Goal: Task Accomplishment & Management: Manage account settings

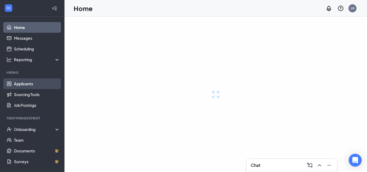
click at [23, 83] on link "Applicants" at bounding box center [37, 83] width 46 height 11
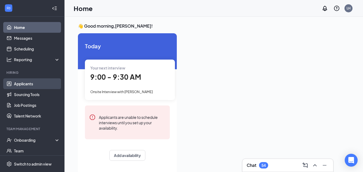
click at [34, 81] on link "Applicants" at bounding box center [37, 83] width 46 height 11
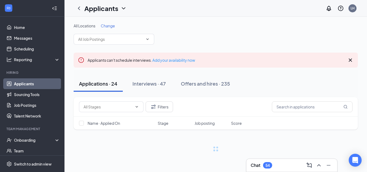
click at [113, 25] on span "Change" at bounding box center [108, 25] width 14 height 5
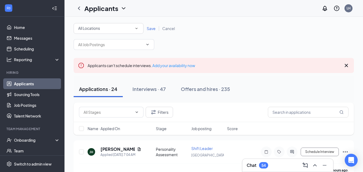
click at [112, 29] on div "All Locations" at bounding box center [108, 28] width 61 height 6
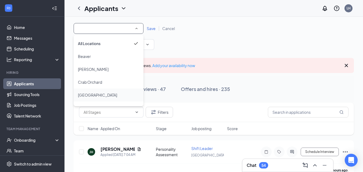
click at [90, 97] on span "[GEOGRAPHIC_DATA]" at bounding box center [97, 95] width 39 height 5
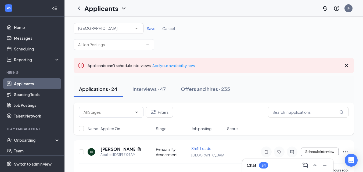
click at [151, 28] on span "Save" at bounding box center [151, 28] width 9 height 5
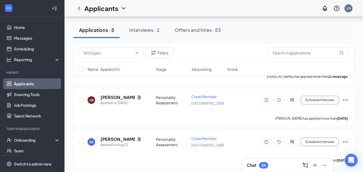
scroll to position [174, 0]
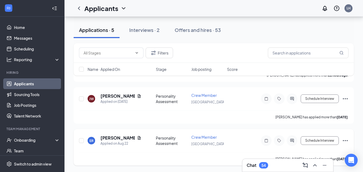
click at [346, 140] on icon "Ellipses" at bounding box center [345, 141] width 6 height 6
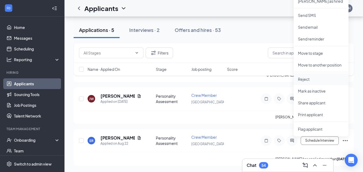
click at [305, 81] on p "Reject" at bounding box center [321, 79] width 46 height 5
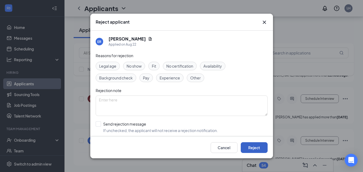
click at [252, 147] on button "Reject" at bounding box center [254, 147] width 27 height 11
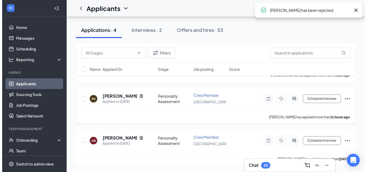
scroll to position [132, 0]
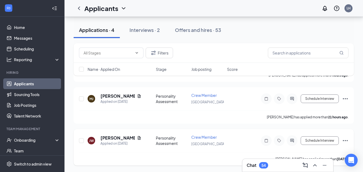
click at [293, 138] on div at bounding box center [292, 140] width 11 height 11
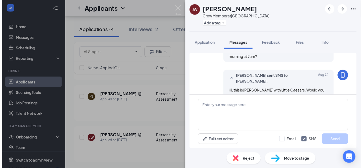
scroll to position [177, 0]
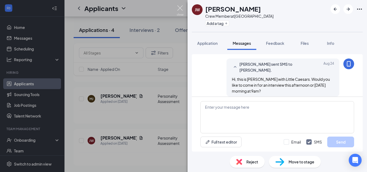
click at [182, 8] on img at bounding box center [180, 10] width 7 height 10
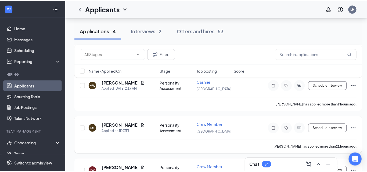
scroll to position [105, 0]
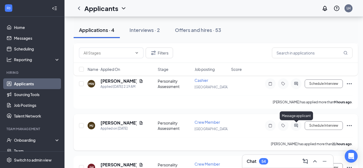
click at [298, 127] on icon "ActiveChat" at bounding box center [296, 126] width 6 height 4
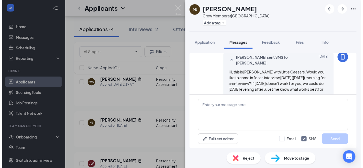
scroll to position [190, 0]
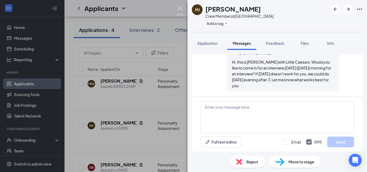
click at [181, 9] on img at bounding box center [180, 10] width 7 height 10
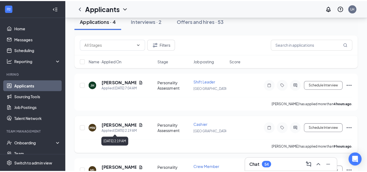
scroll to position [51, 0]
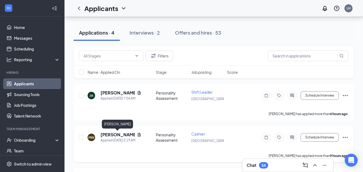
click at [115, 133] on h5 "[PERSON_NAME]" at bounding box center [117, 135] width 34 height 6
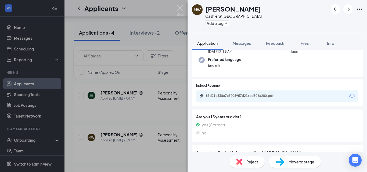
scroll to position [54, 0]
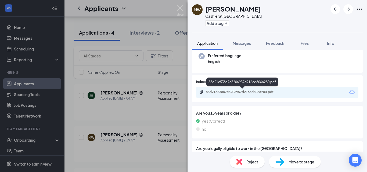
click at [246, 93] on div "83d21c538a7c3206957d216cd806a280.pdf" at bounding box center [243, 92] width 75 height 4
click at [180, 11] on img at bounding box center [180, 10] width 7 height 10
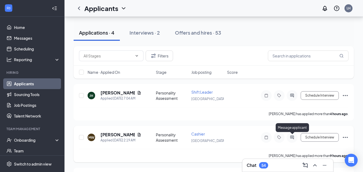
click at [293, 136] on icon "ActiveChat" at bounding box center [292, 137] width 6 height 4
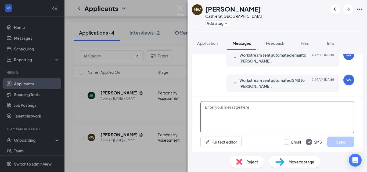
scroll to position [24, 0]
click at [283, 119] on textarea at bounding box center [277, 117] width 154 height 32
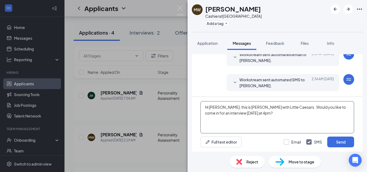
type textarea "Hi [PERSON_NAME], this is [PERSON_NAME] with Little Caesars. Would you like to …"
click at [287, 142] on input "Email" at bounding box center [292, 141] width 17 height 5
checkbox input "true"
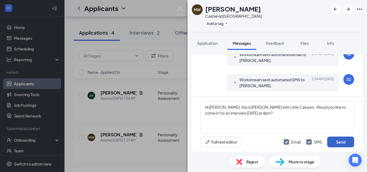
click at [334, 142] on button "Send" at bounding box center [340, 142] width 27 height 11
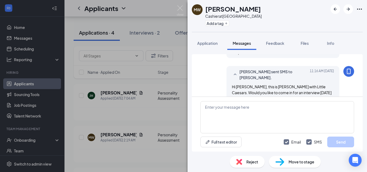
scroll to position [104, 0]
click at [181, 9] on img at bounding box center [180, 10] width 7 height 10
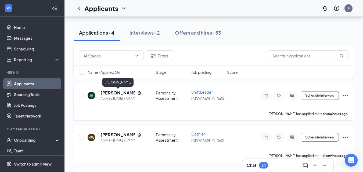
click at [112, 93] on h5 "[PERSON_NAME]" at bounding box center [117, 93] width 34 height 6
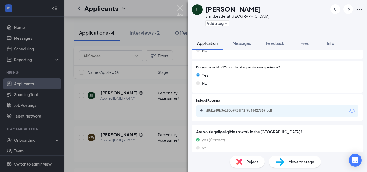
scroll to position [161, 0]
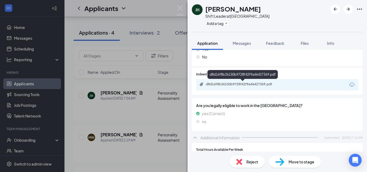
click at [256, 82] on div "d8d16f8b36150b9728f42f9a46427369.pdf" at bounding box center [243, 84] width 75 height 4
click at [181, 8] on img at bounding box center [180, 10] width 7 height 10
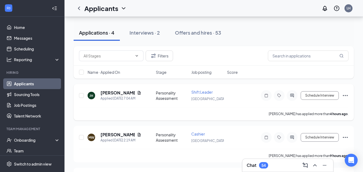
click at [293, 98] on div at bounding box center [292, 95] width 11 height 11
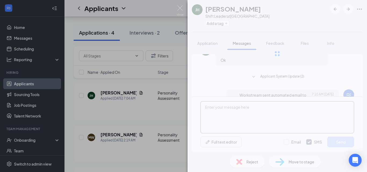
scroll to position [144, 0]
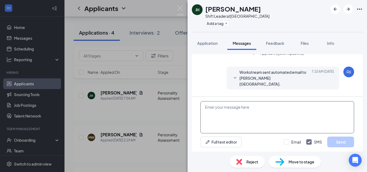
click at [239, 110] on textarea at bounding box center [277, 117] width 154 height 32
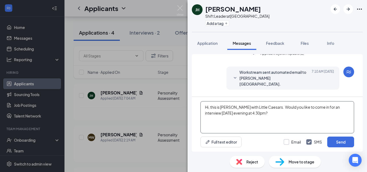
type textarea "Hi, this is [PERSON_NAME] with Little Caesars. Would you like to come in for an…"
click at [285, 142] on input "Email" at bounding box center [292, 141] width 17 height 5
checkbox input "true"
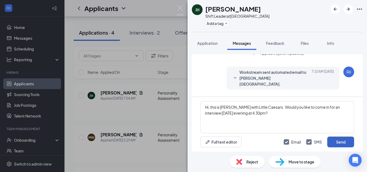
click at [334, 142] on button "Send" at bounding box center [340, 142] width 27 height 11
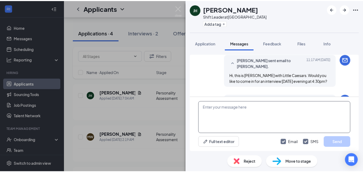
scroll to position [219, 0]
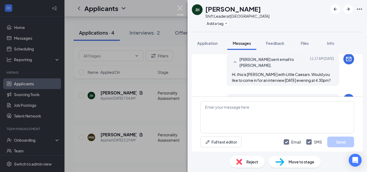
click at [182, 11] on img at bounding box center [180, 10] width 7 height 10
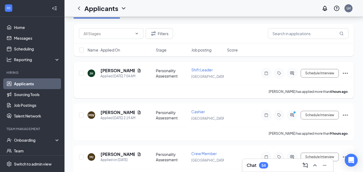
scroll to position [24, 0]
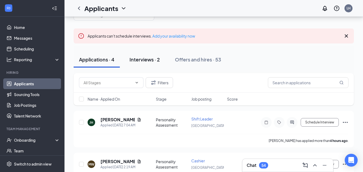
click at [152, 60] on div "Interviews · 2" at bounding box center [144, 59] width 30 height 7
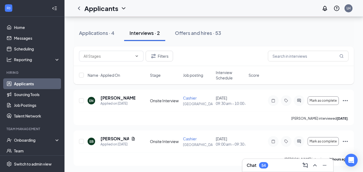
scroll to position [51, 0]
click at [110, 33] on div "Applications · 4" at bounding box center [96, 32] width 35 height 7
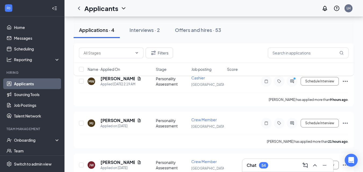
scroll to position [107, 0]
click at [291, 81] on div "Filters Name · Applied On Stage Job posting Score" at bounding box center [214, 62] width 280 height 38
click at [292, 81] on div "Filters Name · Applied On Stage Job posting Score" at bounding box center [214, 62] width 280 height 38
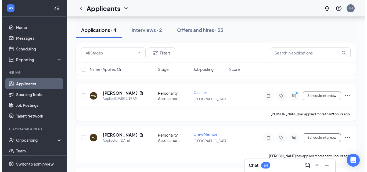
scroll to position [81, 0]
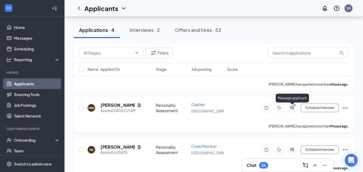
click at [291, 106] on icon "ActiveChat" at bounding box center [291, 107] width 3 height 3
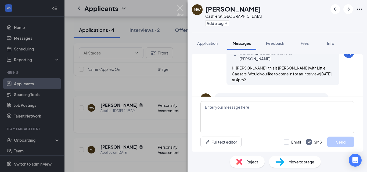
scroll to position [133, 0]
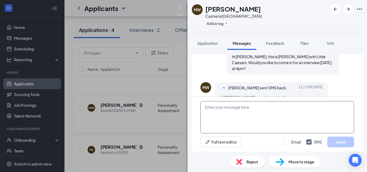
click at [251, 108] on textarea at bounding box center [277, 117] width 154 height 32
type textarea "Ok, I will schedule you. Thank you."
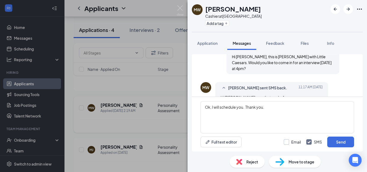
click at [287, 142] on input "Email" at bounding box center [292, 141] width 17 height 5
checkbox input "true"
click at [290, 108] on textarea "Ok, I will schedule you. Thank you." at bounding box center [277, 117] width 154 height 32
click at [338, 143] on button "Send" at bounding box center [340, 142] width 27 height 11
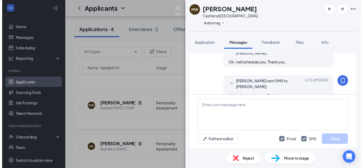
scroll to position [202, 0]
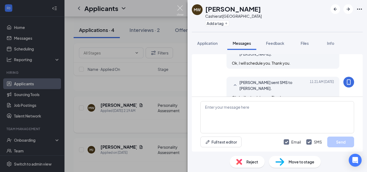
click at [181, 10] on img at bounding box center [180, 10] width 7 height 10
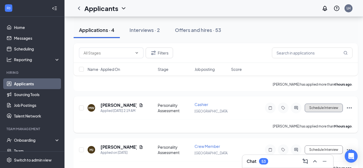
click at [309, 109] on button "Schedule Interview" at bounding box center [324, 108] width 38 height 9
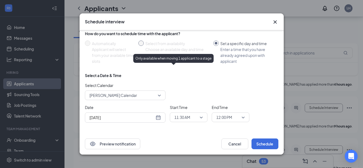
scroll to position [28, 0]
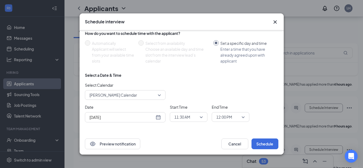
click at [159, 114] on div "[DATE]" at bounding box center [124, 117] width 71 height 6
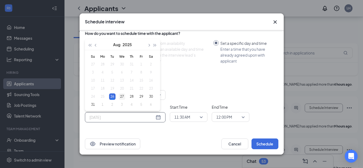
type input "[DATE]"
click at [123, 93] on div "27" at bounding box center [122, 96] width 6 height 6
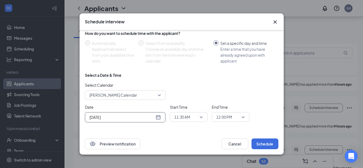
click at [202, 116] on span "11:30 AM" at bounding box center [188, 117] width 28 height 8
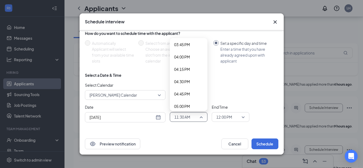
scroll to position [781, 0]
click at [186, 56] on span "04:00 PM" at bounding box center [182, 57] width 16 height 6
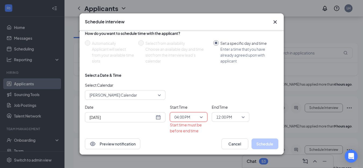
click at [243, 114] on span "12:00 PM" at bounding box center [230, 117] width 28 height 8
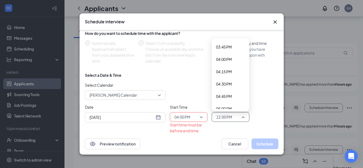
scroll to position [779, 0]
click at [228, 85] on div "04:30 PM" at bounding box center [231, 83] width 38 height 12
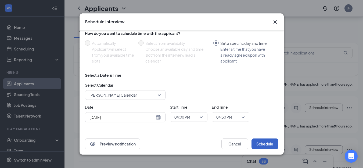
click at [264, 145] on button "Schedule" at bounding box center [264, 144] width 27 height 11
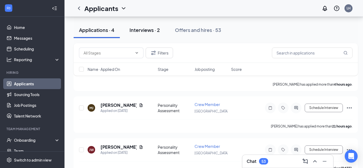
click at [147, 33] on div "Interviews · 2" at bounding box center [144, 30] width 30 height 7
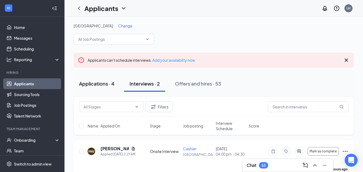
click at [105, 84] on div "Applications · 4" at bounding box center [96, 83] width 35 height 7
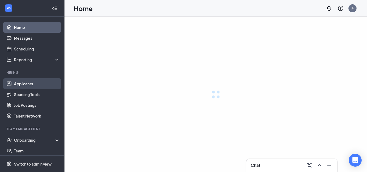
click at [21, 86] on link "Applicants" at bounding box center [37, 83] width 46 height 11
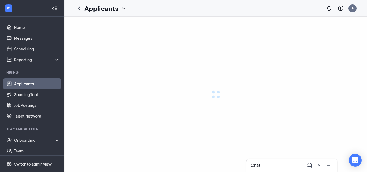
click at [20, 84] on link "Applicants" at bounding box center [37, 83] width 46 height 11
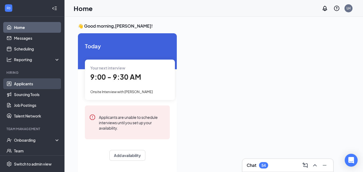
click at [29, 85] on link "Applicants" at bounding box center [37, 83] width 46 height 11
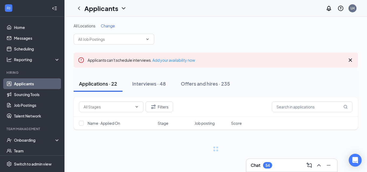
click at [109, 26] on span "Change" at bounding box center [108, 25] width 14 height 5
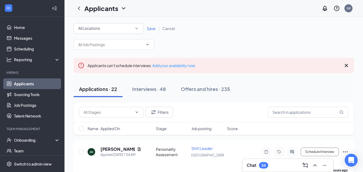
click at [107, 28] on div "All Locations" at bounding box center [108, 28] width 61 height 6
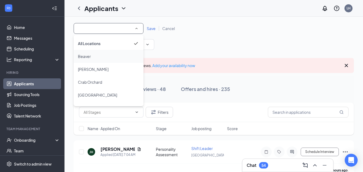
click at [83, 58] on span "Beaver" at bounding box center [84, 56] width 13 height 5
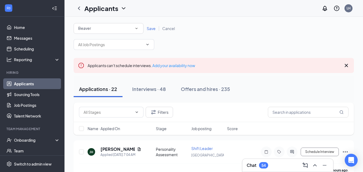
click at [148, 28] on span "Save" at bounding box center [151, 28] width 9 height 5
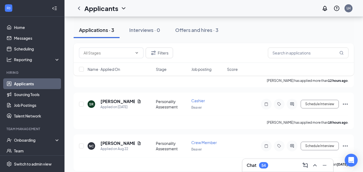
scroll to position [90, 0]
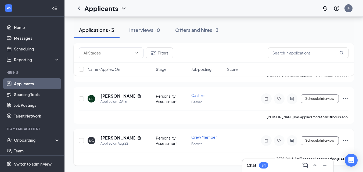
click at [345, 141] on icon "Ellipses" at bounding box center [345, 140] width 5 height 1
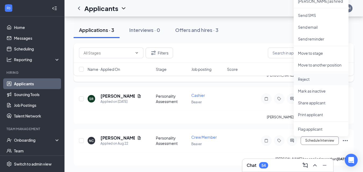
click at [303, 81] on p "Reject" at bounding box center [321, 79] width 46 height 5
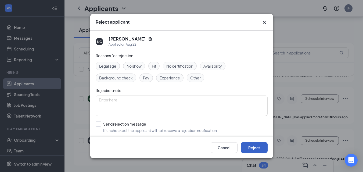
click at [258, 147] on button "Reject" at bounding box center [254, 147] width 27 height 11
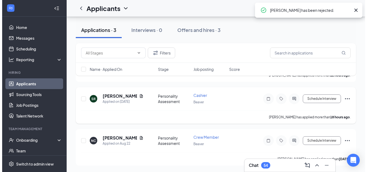
scroll to position [48, 0]
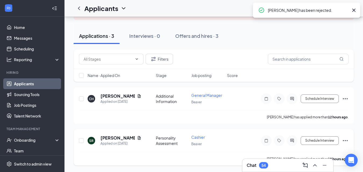
click at [344, 98] on icon "Ellipses" at bounding box center [345, 99] width 6 height 6
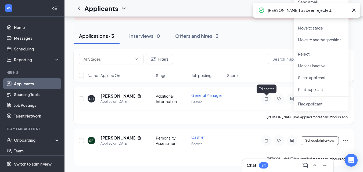
click at [254, 105] on div "CH Crystal Hall Applied on Aug 25 Additional Information General Manager Beaver…" at bounding box center [213, 102] width 269 height 18
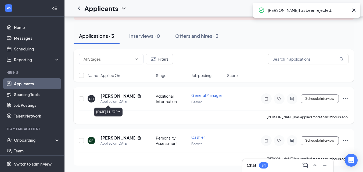
click at [117, 99] on h5 "[PERSON_NAME]" at bounding box center [117, 96] width 34 height 6
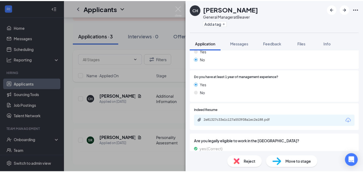
scroll to position [107, 0]
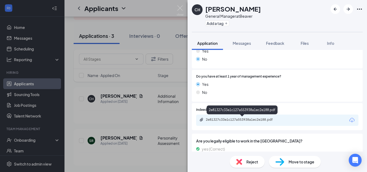
click at [221, 118] on div "2e81327c33e1c127a553938a1ec2e188.pdf" at bounding box center [243, 120] width 75 height 4
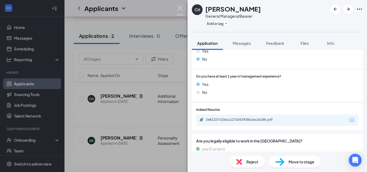
click at [179, 12] on img at bounding box center [180, 10] width 7 height 10
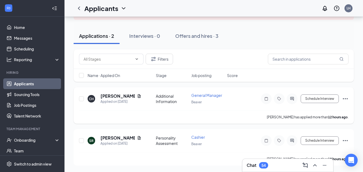
click at [344, 98] on icon "Ellipses" at bounding box center [345, 99] width 6 height 6
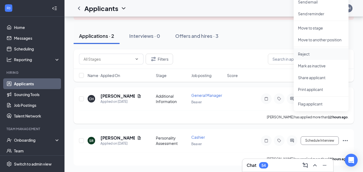
click at [304, 56] on p "Reject" at bounding box center [321, 53] width 46 height 5
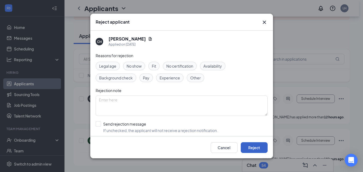
click at [257, 147] on button "Reject" at bounding box center [254, 147] width 27 height 11
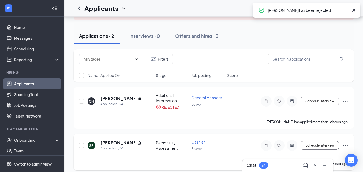
click at [345, 145] on icon "Ellipses" at bounding box center [345, 145] width 6 height 6
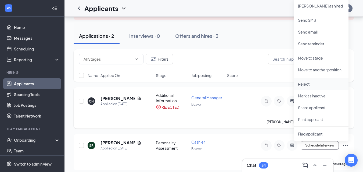
click at [306, 86] on p "Reject" at bounding box center [321, 83] width 46 height 5
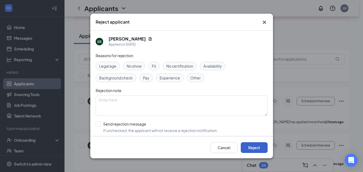
click at [261, 147] on button "Reject" at bounding box center [254, 147] width 27 height 11
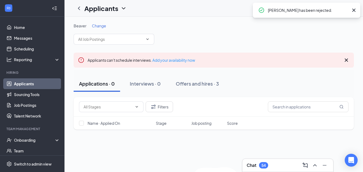
click at [95, 26] on span "Change" at bounding box center [99, 25] width 14 height 5
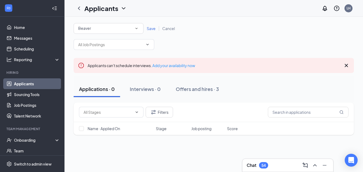
click at [96, 28] on div "Beaver" at bounding box center [108, 28] width 61 height 6
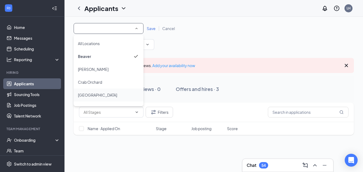
click at [94, 96] on span "[GEOGRAPHIC_DATA]" at bounding box center [97, 95] width 39 height 5
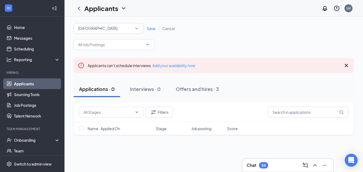
click at [151, 28] on span "Save" at bounding box center [151, 28] width 9 height 5
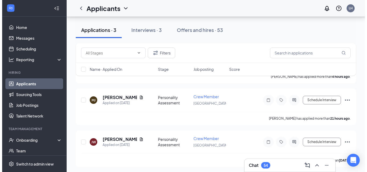
scroll to position [90, 0]
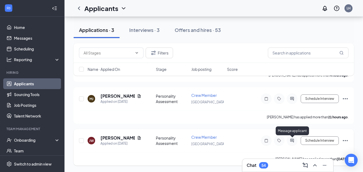
click at [291, 140] on icon "ActiveChat" at bounding box center [292, 141] width 6 height 4
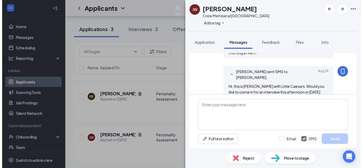
scroll to position [177, 0]
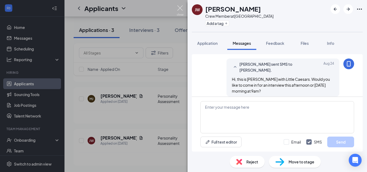
click at [182, 12] on img at bounding box center [180, 10] width 7 height 10
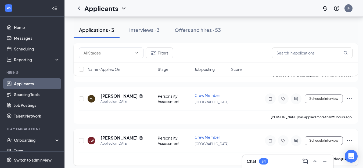
click at [348, 140] on icon "Ellipses" at bounding box center [349, 141] width 6 height 6
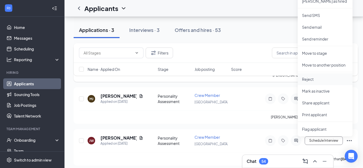
click at [304, 79] on p "Reject" at bounding box center [325, 79] width 46 height 5
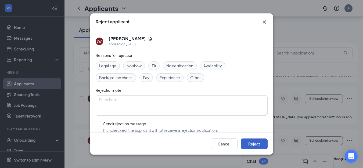
click at [263, 144] on button "Reject" at bounding box center [254, 144] width 27 height 11
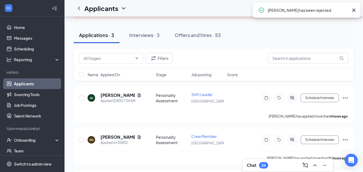
scroll to position [36, 0]
